Goal: Transaction & Acquisition: Subscribe to service/newsletter

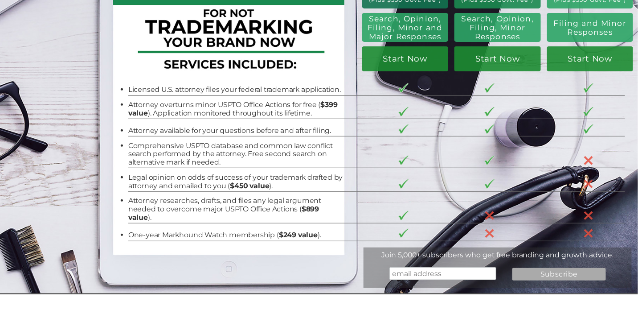
scroll to position [89, 0]
drag, startPoint x: 123, startPoint y: 240, endPoint x: 315, endPoint y: 235, distance: 192.5
click at [315, 235] on li "One-year Markhound Watch membership ( $249 value )." at bounding box center [235, 235] width 215 height 8
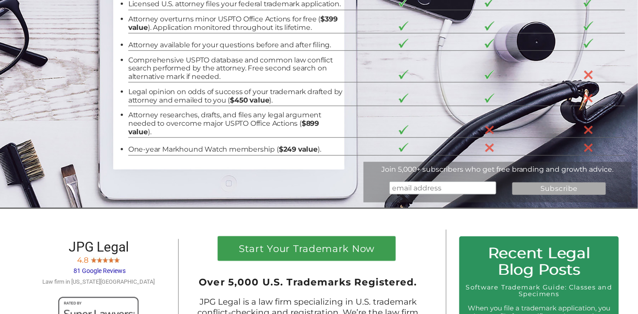
scroll to position [178, 0]
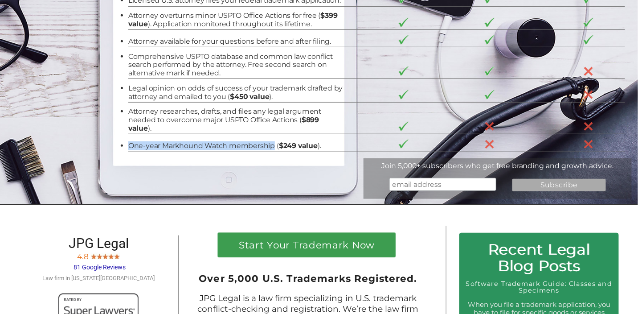
drag, startPoint x: 124, startPoint y: 148, endPoint x: 270, endPoint y: 147, distance: 146.1
click at [270, 147] on li "One-year Markhound Watch membership ( $249 value )." at bounding box center [235, 146] width 215 height 8
copy li "One-year Markhound Watch membership"
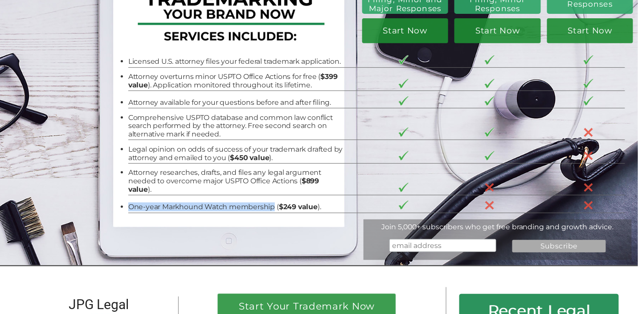
scroll to position [0, 0]
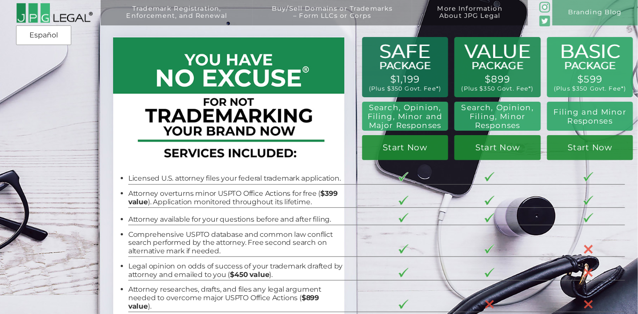
drag, startPoint x: 626, startPoint y: 89, endPoint x: 556, endPoint y: 80, distance: 70.1
click at [401, 80] on div "Trademark Registration, Enforcement, and Renewal File a Trademark Application T…" at bounding box center [319, 57] width 638 height 115
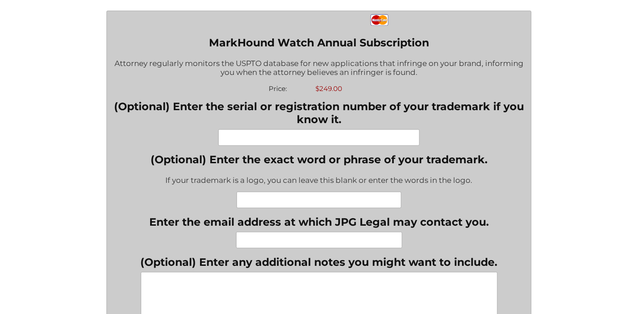
scroll to position [222, 0]
